Goal: Task Accomplishment & Management: Manage account settings

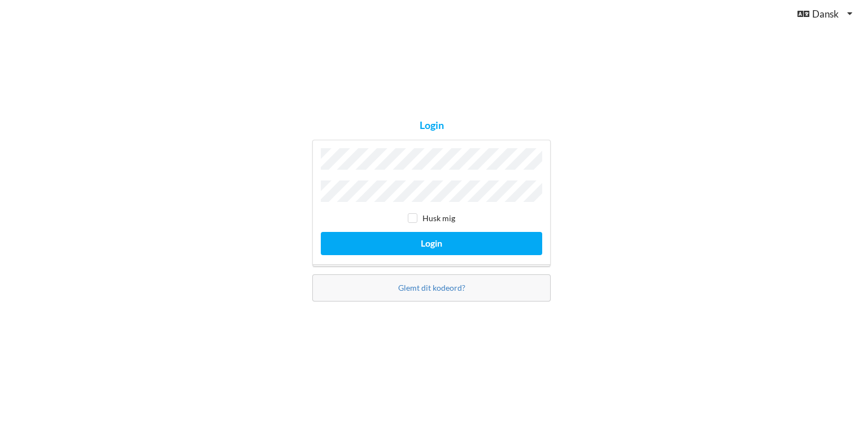
click at [776, 309] on div "Login Husk mig Login Glemt dit kodeord?" at bounding box center [431, 211] width 863 height 422
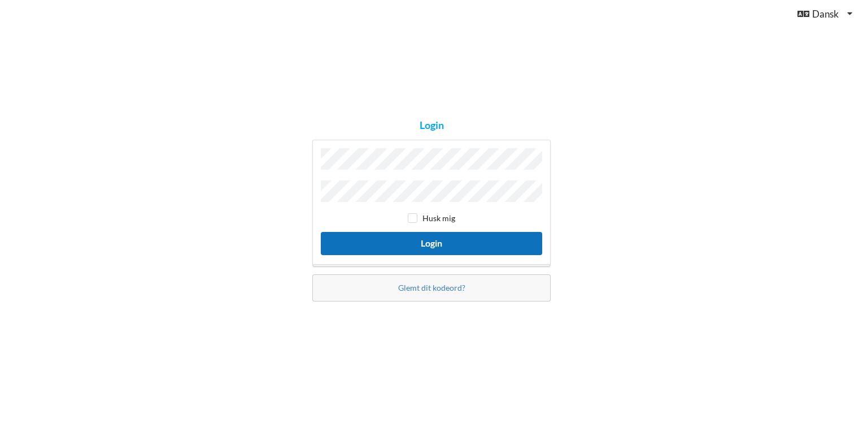
click at [425, 238] on button "Login" at bounding box center [432, 243] width 222 height 23
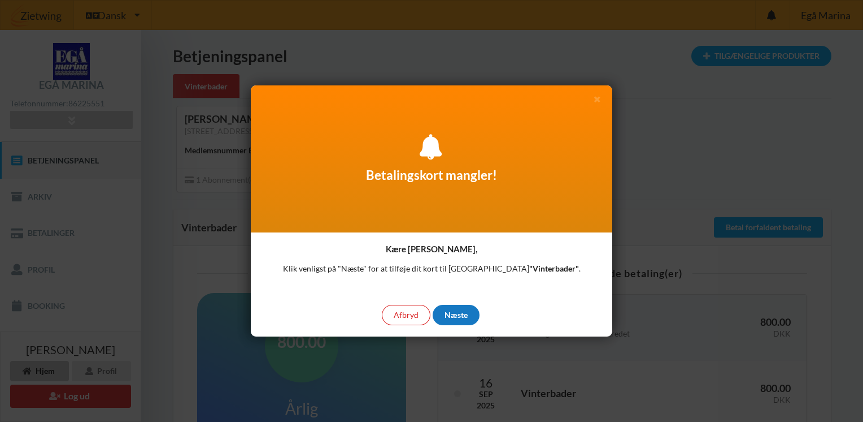
click at [456, 310] on div "Næste" at bounding box center [456, 315] width 47 height 20
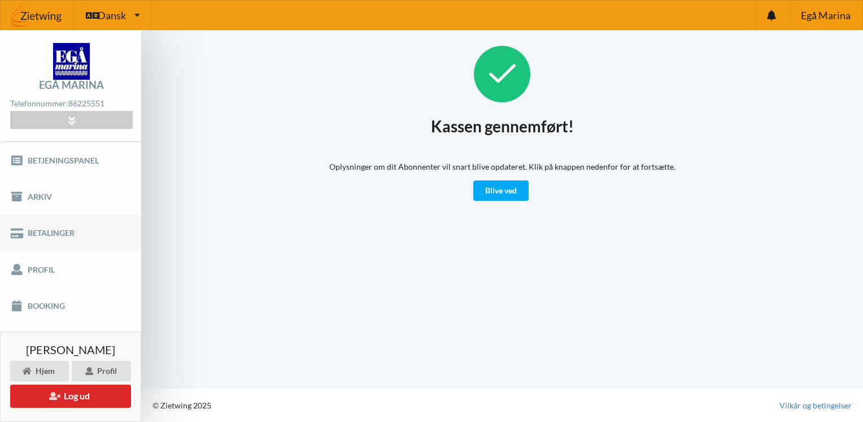
click at [43, 233] on link "Betalinger" at bounding box center [70, 233] width 141 height 36
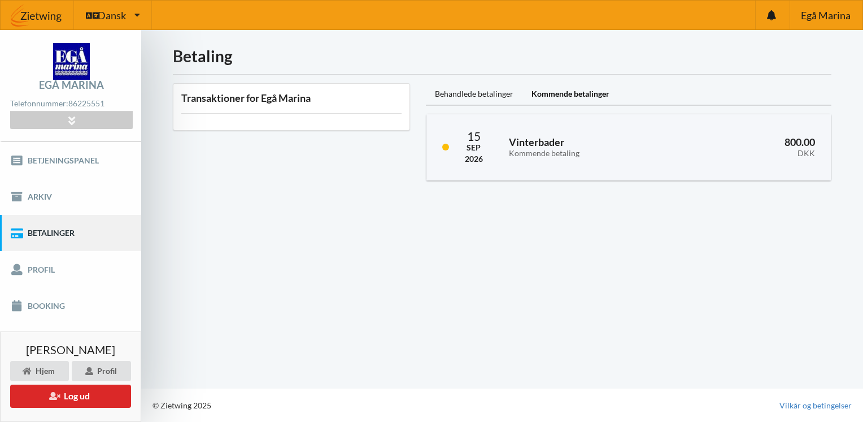
click at [235, 99] on h3 "Transaktioner for Egå Marina" at bounding box center [291, 98] width 220 height 13
click at [32, 193] on link "Arkiv" at bounding box center [70, 197] width 141 height 36
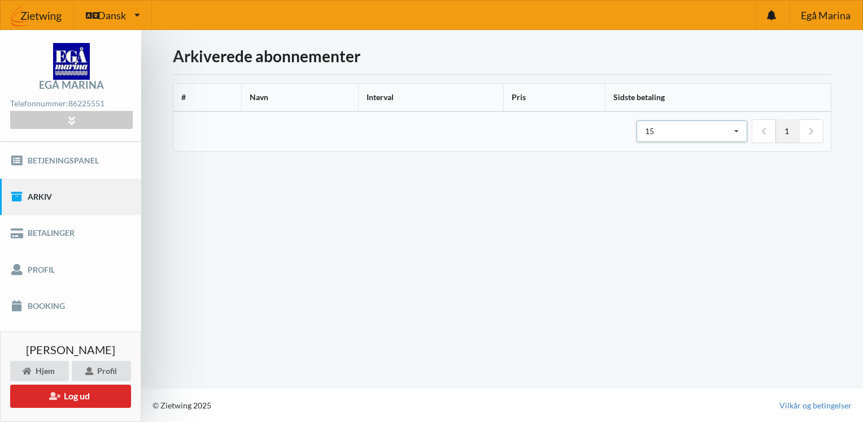
click at [739, 128] on icon at bounding box center [736, 131] width 17 height 21
click at [701, 265] on div "Indlæser... Arkiverede abonnementer # Navn Interval Pris Sidste betaling 1 15 1…" at bounding box center [502, 209] width 722 height 358
click at [627, 97] on th "Sidste betaling" at bounding box center [718, 98] width 226 height 28
click at [109, 368] on div "Profil" at bounding box center [101, 371] width 59 height 20
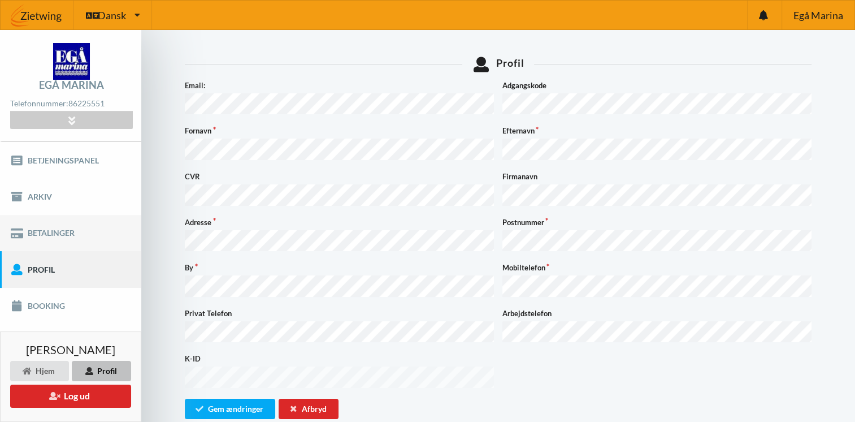
click at [47, 229] on link "Betalinger" at bounding box center [70, 233] width 141 height 36
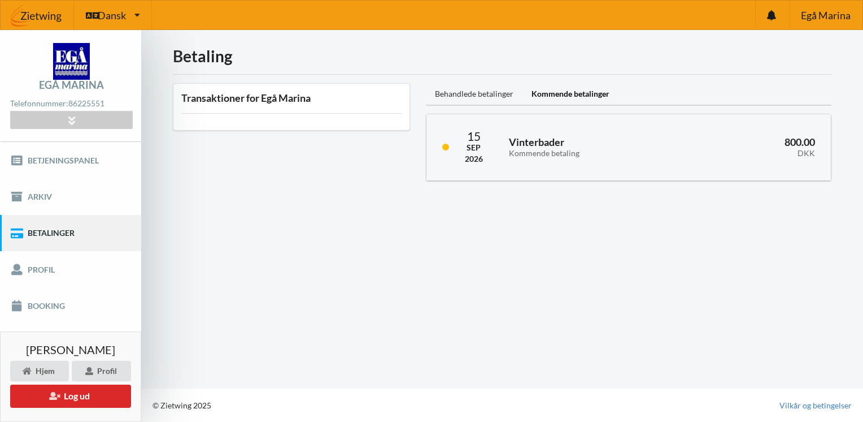
click at [462, 92] on div "Behandlede betalinger" at bounding box center [474, 94] width 97 height 23
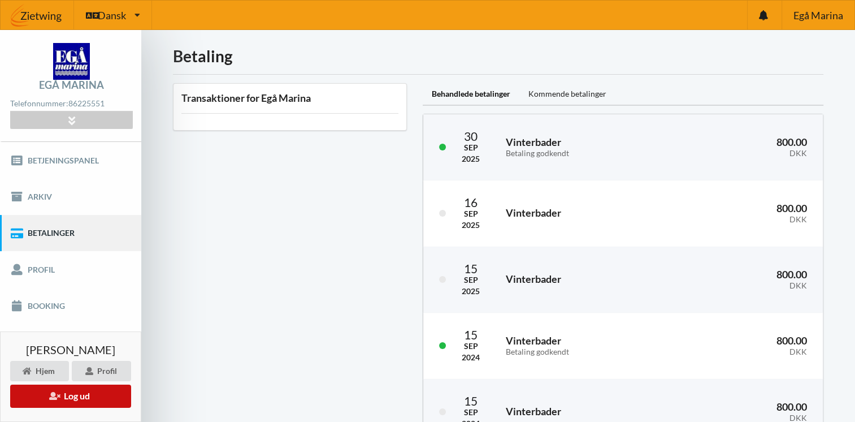
click at [77, 393] on button "Log ud" at bounding box center [70, 395] width 121 height 23
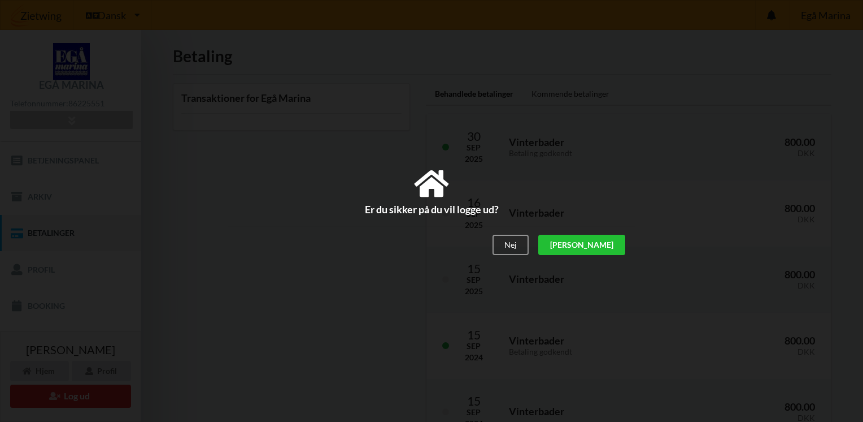
click at [607, 241] on div "[PERSON_NAME]" at bounding box center [582, 245] width 87 height 20
